Goal: Information Seeking & Learning: Learn about a topic

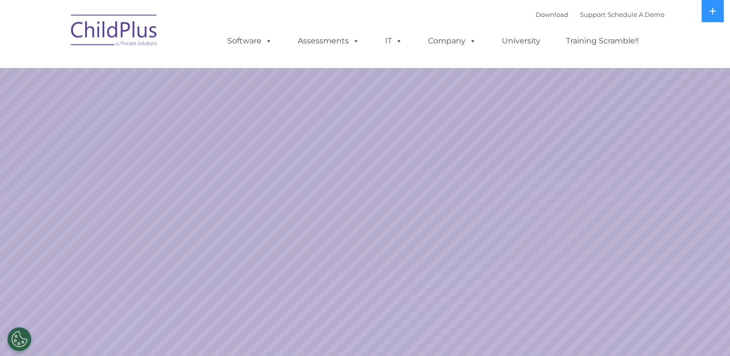
select select "MEDIUM"
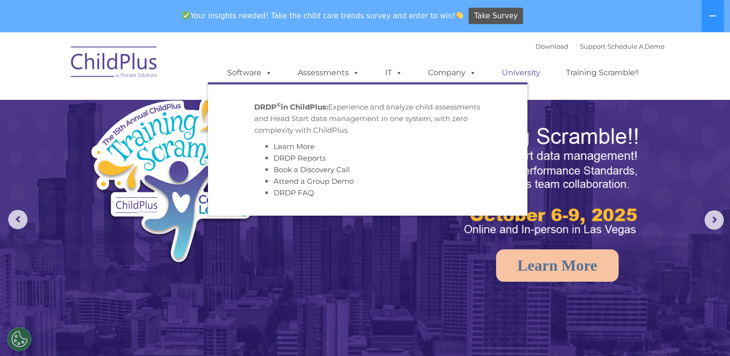
click at [514, 72] on link "University" at bounding box center [521, 72] width 58 height 19
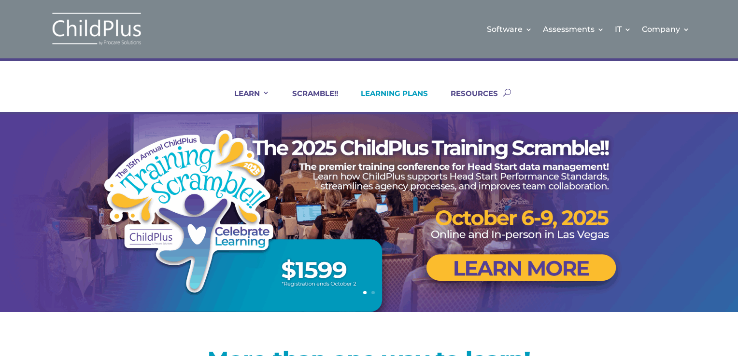
click at [393, 96] on link "LEARNING PLANS" at bounding box center [388, 100] width 79 height 23
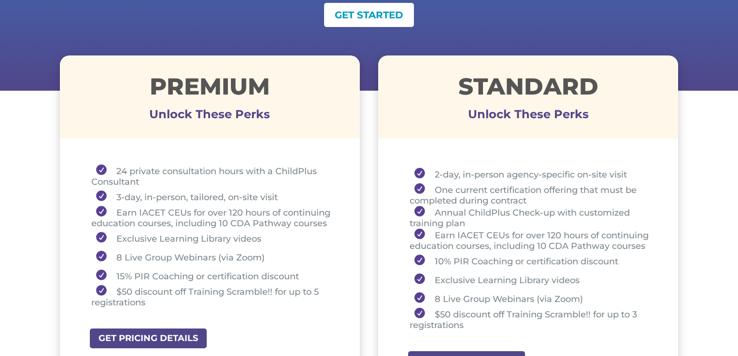
scroll to position [361, 0]
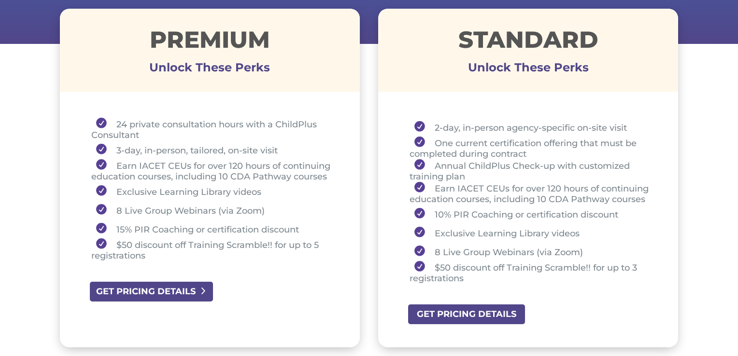
click at [147, 290] on link "GET PRICING DETAILS" at bounding box center [151, 292] width 125 height 22
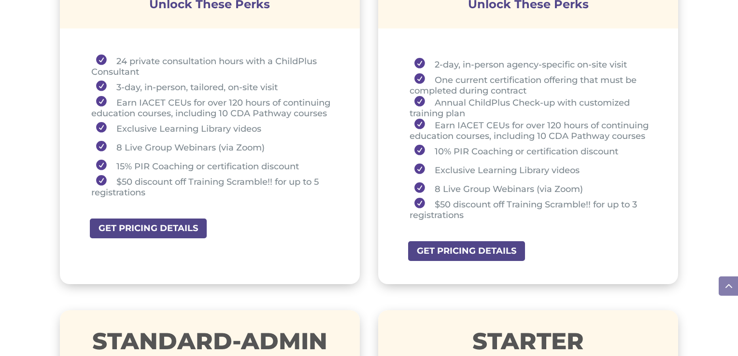
scroll to position [411, 0]
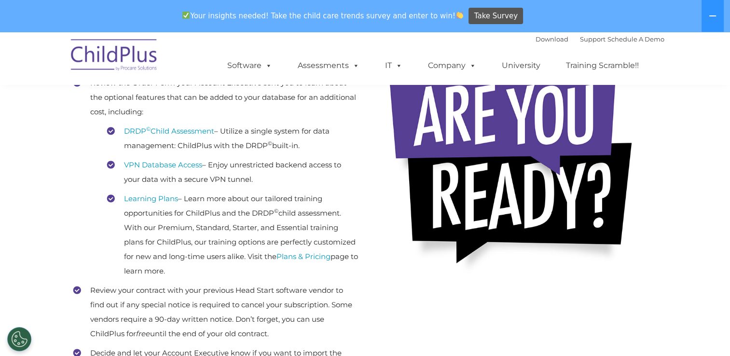
scroll to position [253, 0]
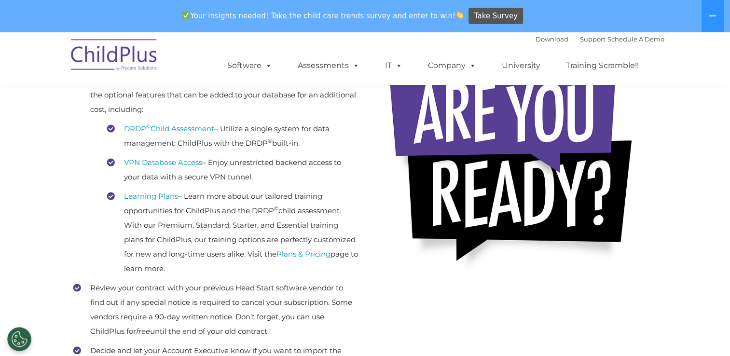
drag, startPoint x: 252, startPoint y: 274, endPoint x: 84, endPoint y: 79, distance: 257.4
drag, startPoint x: 84, startPoint y: 79, endPoint x: 95, endPoint y: 90, distance: 15.4
click at [95, 90] on li "Review the Order Form your Account Executive sent you to learn about the option…" at bounding box center [215, 174] width 285 height 203
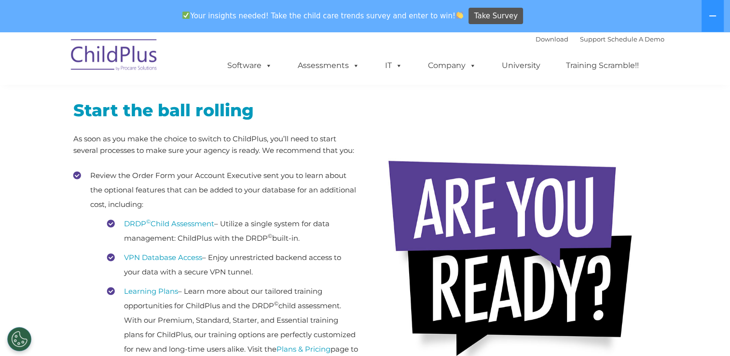
scroll to position [158, 0]
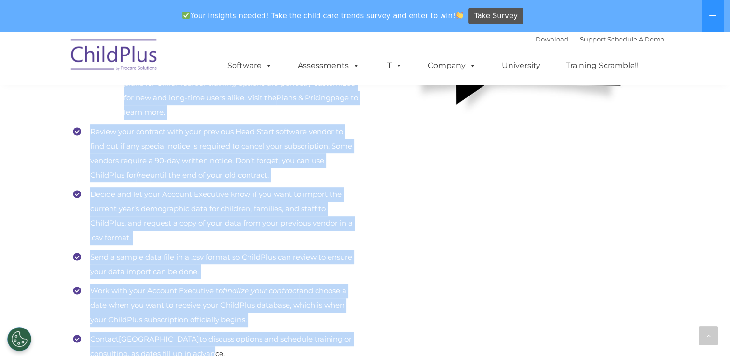
scroll to position [506, 0]
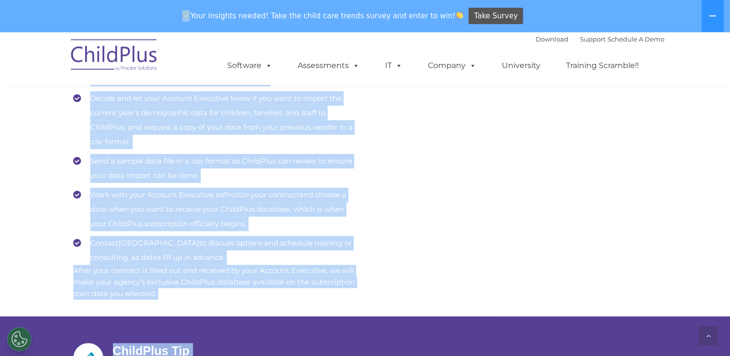
drag, startPoint x: 72, startPoint y: 137, endPoint x: 109, endPoint y: 29, distance: 113.7
click at [109, 29] on body "Download Support | Schedule A Demo  MENU MENU Software ChildPlus: The original…" at bounding box center [365, 349] width 730 height 1647
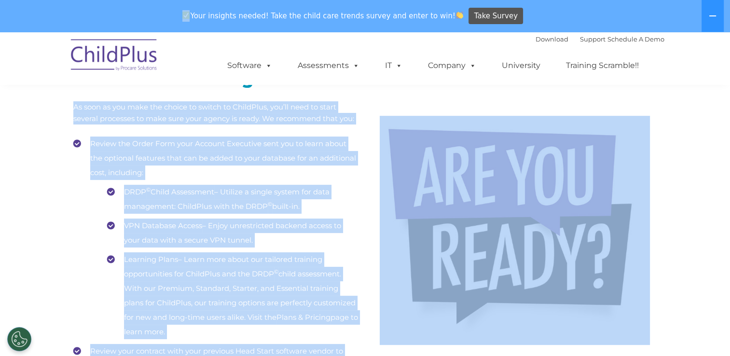
scroll to position [192, 0]
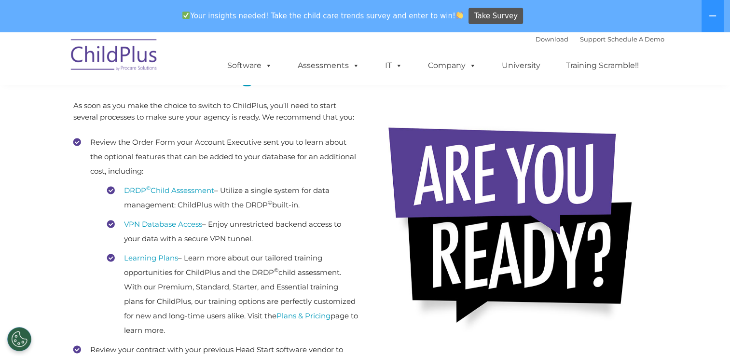
drag, startPoint x: 225, startPoint y: 330, endPoint x: 77, endPoint y: 147, distance: 235.8
click at [77, 147] on li "Review the Order Form your Account Executive sent you to learn about the option…" at bounding box center [215, 236] width 285 height 203
copy li "Review the Order Form your Account Executive sent you to learn about the option…"
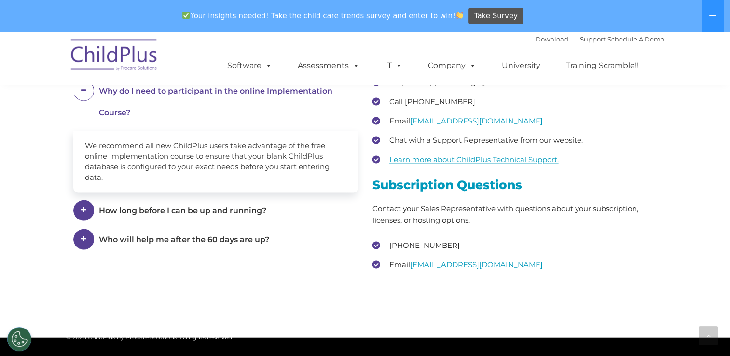
scroll to position [1342, 0]
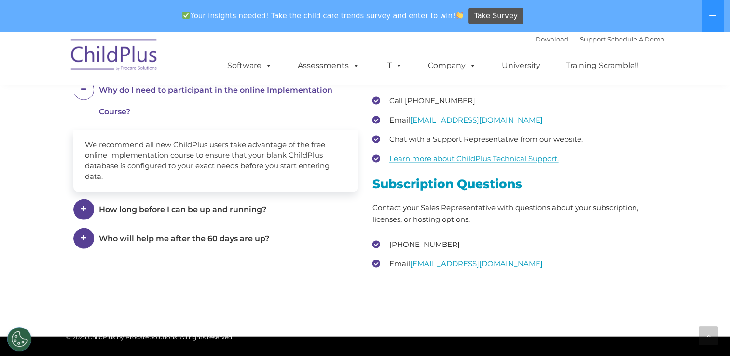
click at [87, 242] on span at bounding box center [83, 238] width 21 height 21
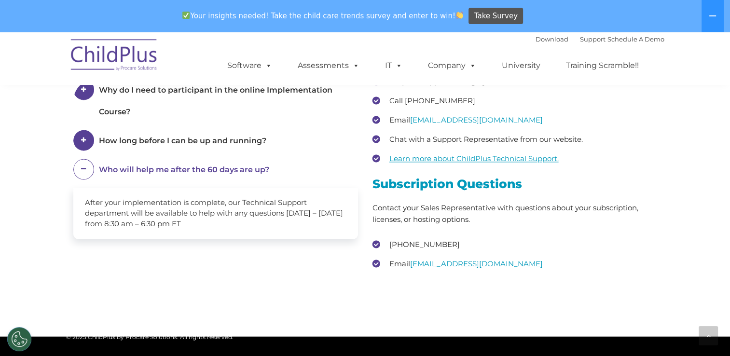
click at [84, 151] on span at bounding box center [83, 140] width 21 height 21
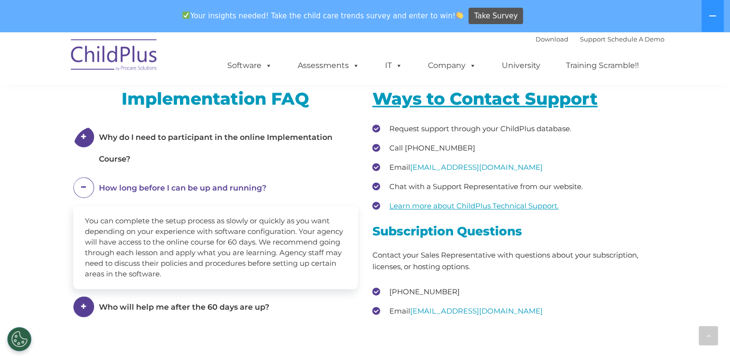
scroll to position [1296, 0]
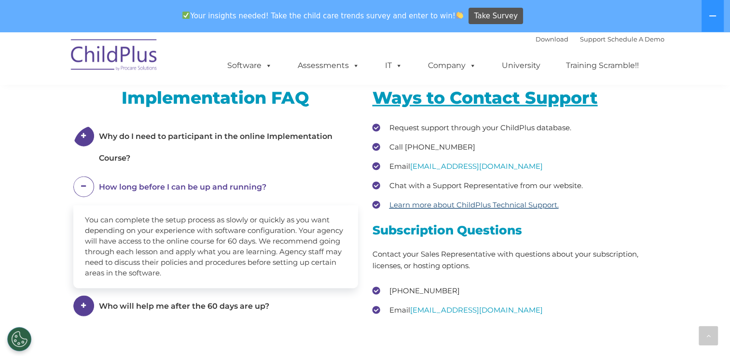
click at [519, 210] on u "Learn more about ChildPlus Technical Support." at bounding box center [474, 204] width 169 height 9
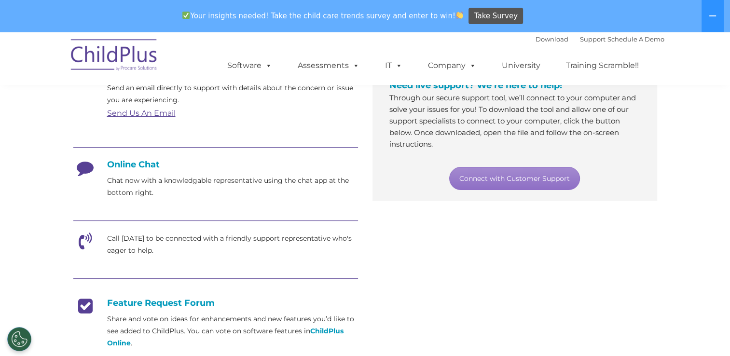
scroll to position [195, 0]
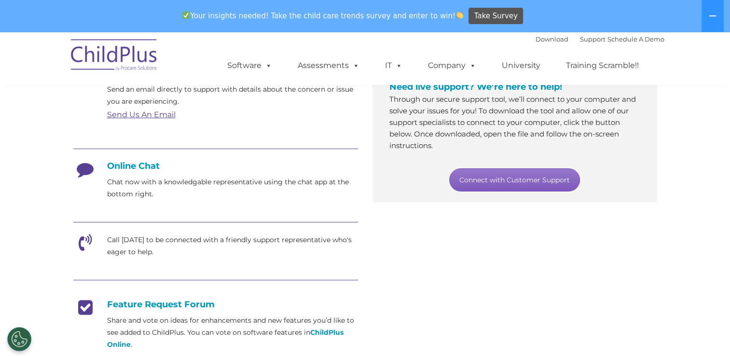
click at [541, 182] on link "Connect with Customer Support" at bounding box center [514, 179] width 131 height 23
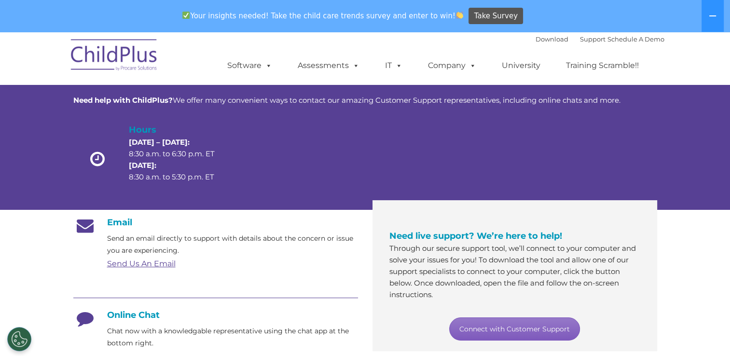
scroll to position [0, 0]
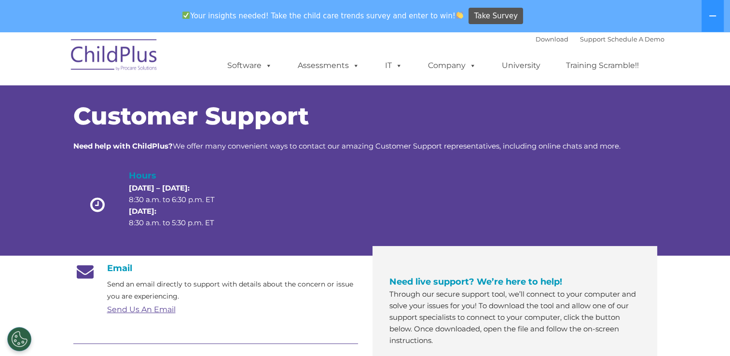
click at [449, 42] on div "Download Support | Schedule A Demo  MENU MENU Software ChildPlus: The original…" at bounding box center [436, 58] width 457 height 53
click at [526, 64] on link "University" at bounding box center [521, 65] width 58 height 19
